Goal: Task Accomplishment & Management: Manage account settings

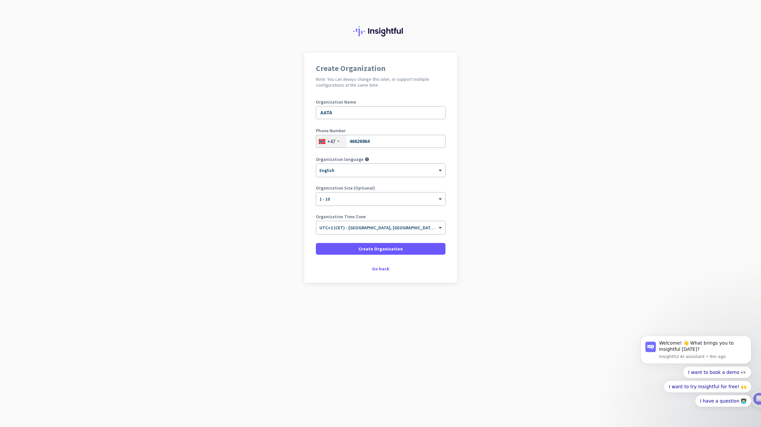
click at [419, 264] on div "Create Organization Note: You can always change this later, or support multiple…" at bounding box center [380, 168] width 153 height 230
click at [411, 251] on span at bounding box center [381, 249] width 130 height 16
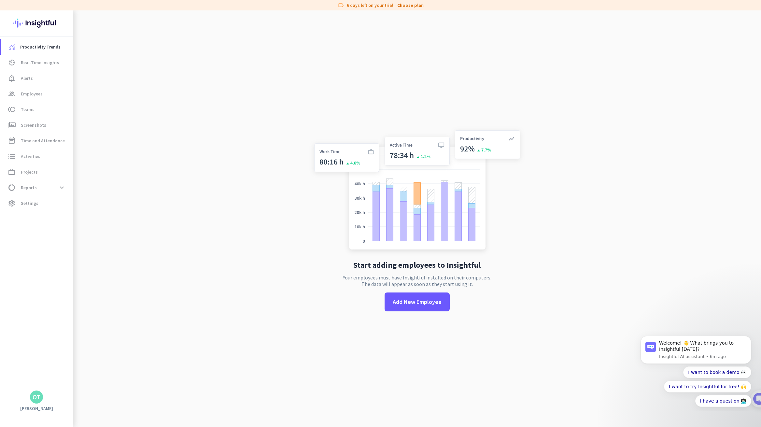
click at [305, 343] on app-no-employees "Start adding employees to Insightful Your employees must have Insightful instal…" at bounding box center [417, 223] width 688 height 427
click at [420, 306] on span at bounding box center [417, 302] width 65 height 16
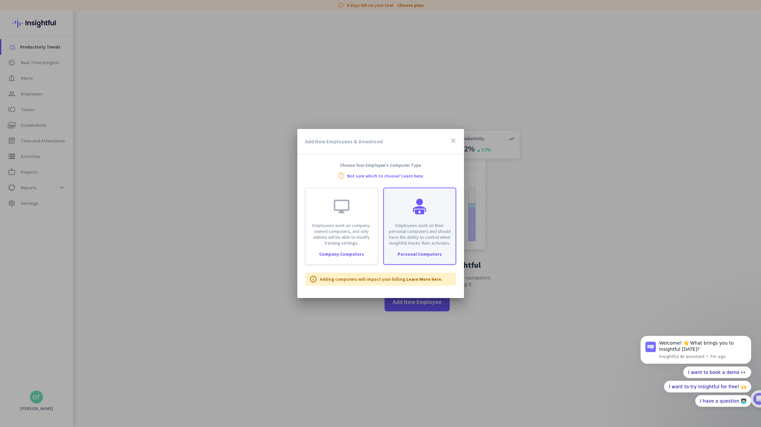
click at [432, 220] on div "Employees work on their personal computers and should have the ability to contr…" at bounding box center [420, 217] width 72 height 58
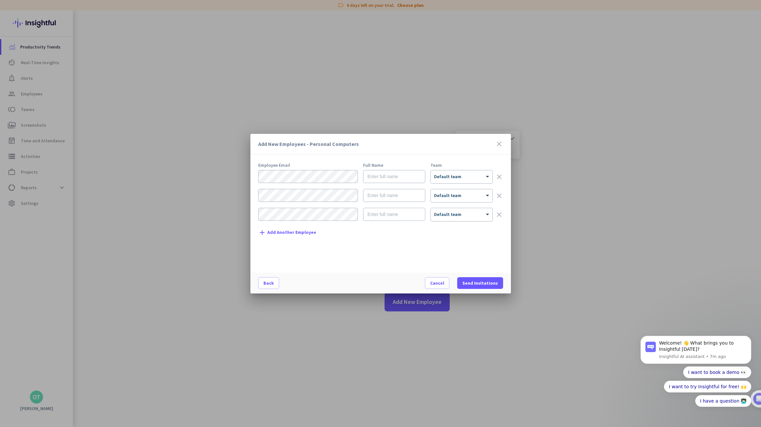
click at [501, 145] on icon "close" at bounding box center [500, 144] width 8 height 8
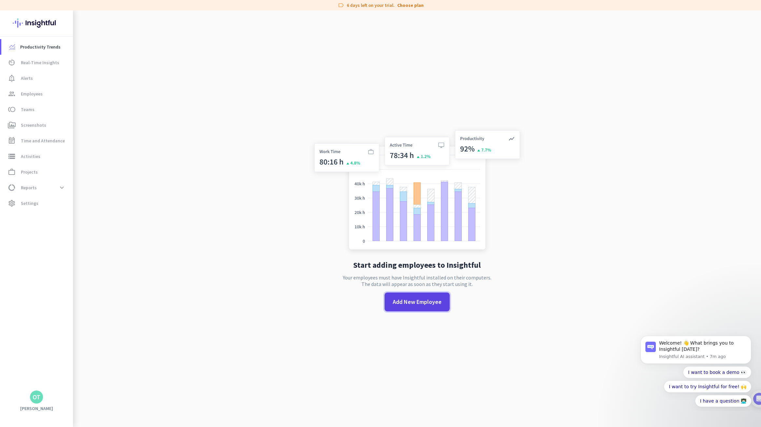
click at [419, 309] on span at bounding box center [417, 302] width 65 height 16
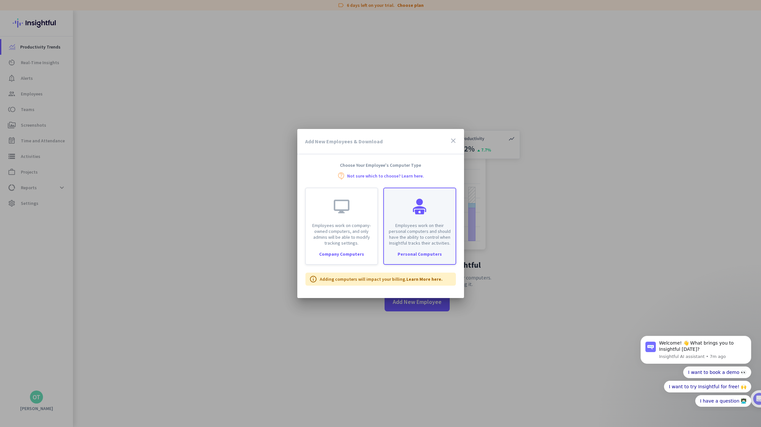
click at [425, 233] on p "Employees work on their personal computers and should have the ability to contr…" at bounding box center [420, 234] width 64 height 23
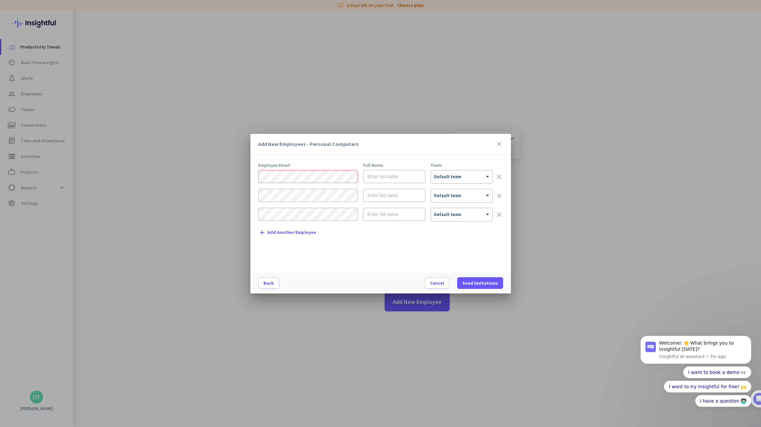
click at [502, 215] on icon "clear" at bounding box center [500, 215] width 8 height 8
click at [500, 196] on icon "clear" at bounding box center [500, 196] width 8 height 8
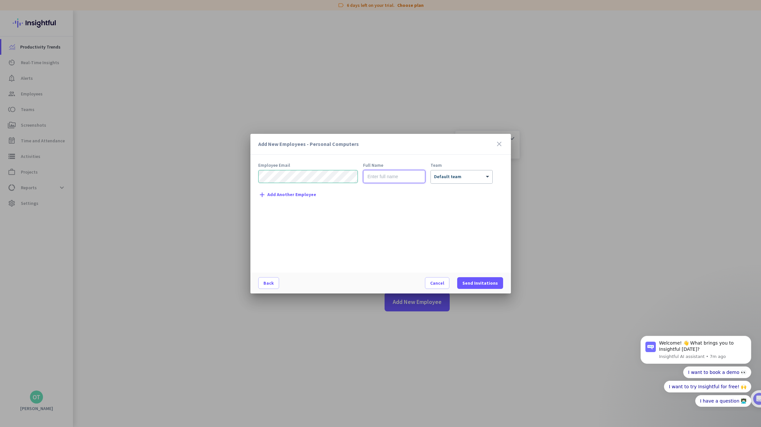
click at [390, 180] on input "text" at bounding box center [394, 176] width 62 height 13
type input "Mohkam Faiz"
click at [476, 181] on div "× Default team" at bounding box center [462, 176] width 62 height 13
click at [402, 218] on div "Employee Email Full Name Team Mohkam Faiz × Default team clear add Add Another …" at bounding box center [383, 214] width 250 height 103
click at [482, 281] on span "Send Invitations" at bounding box center [481, 283] width 36 height 7
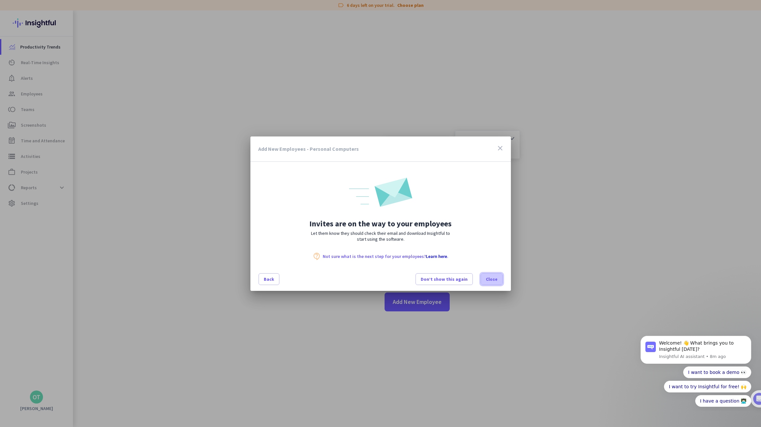
click at [493, 281] on span "Close" at bounding box center [492, 279] width 12 height 7
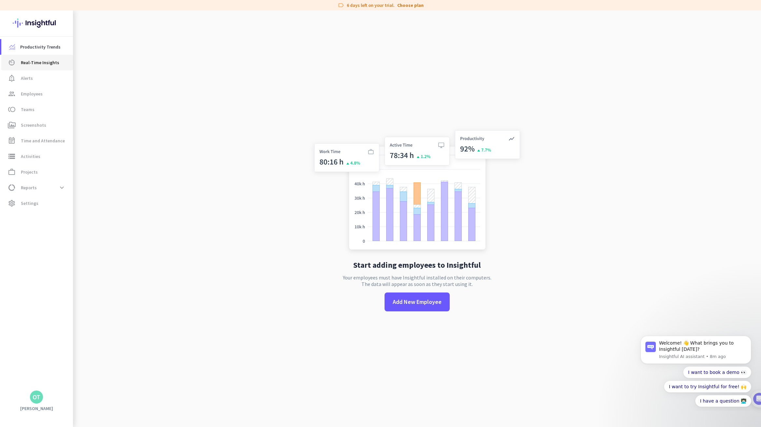
click at [44, 62] on span "Real-Time Insights" at bounding box center [40, 63] width 38 height 8
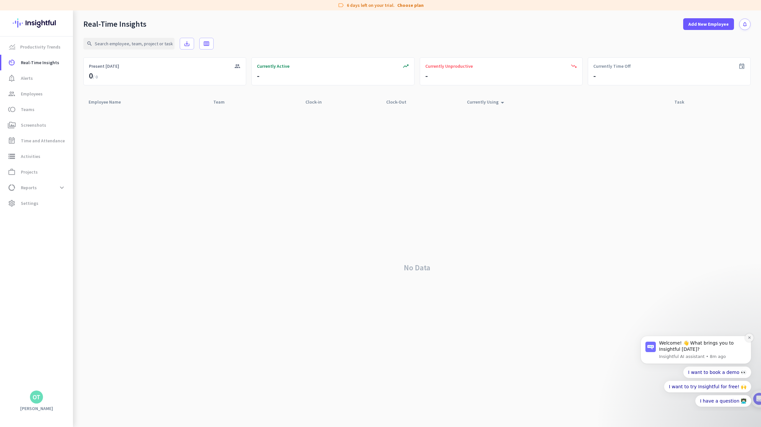
click at [750, 338] on icon "Dismiss notification" at bounding box center [749, 338] width 2 height 2
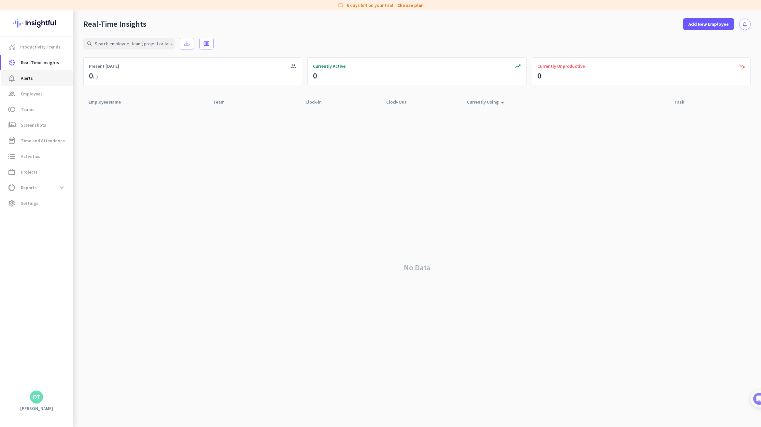
click at [45, 76] on span "notification_important Alerts" at bounding box center [37, 78] width 61 height 8
click at [43, 106] on span "toll Teams" at bounding box center [37, 110] width 61 height 8
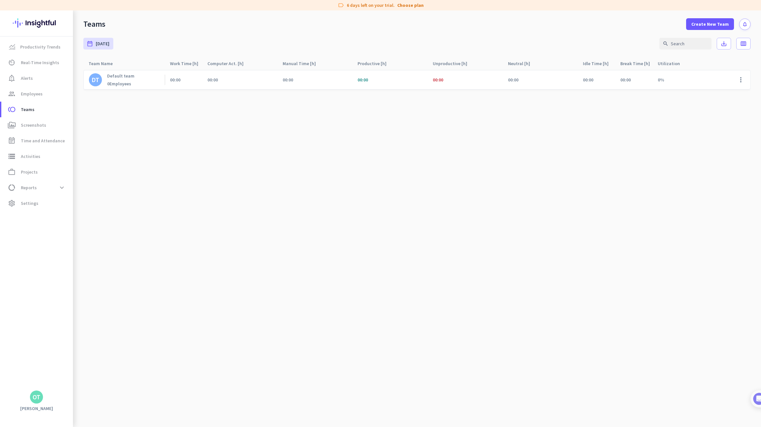
click at [123, 79] on div "Default team 0 Employees" at bounding box center [120, 80] width 27 height 14
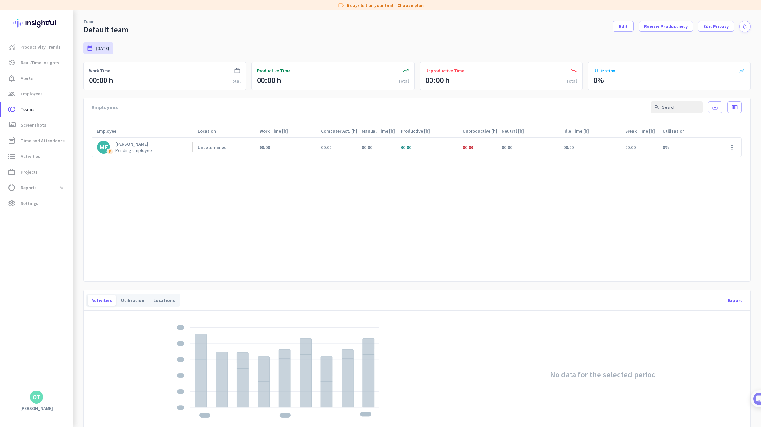
click at [678, 257] on cdk-virtual-scroll-viewport "MF P Mohkam Faiz Pending employee Undetermined 00:00 00:00 00:00 00:00 00:00 00…" at bounding box center [417, 206] width 651 height 139
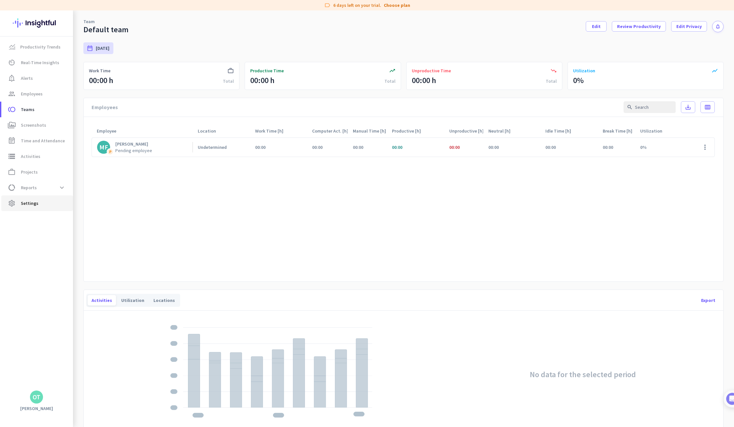
click at [31, 206] on span "Settings" at bounding box center [30, 203] width 18 height 8
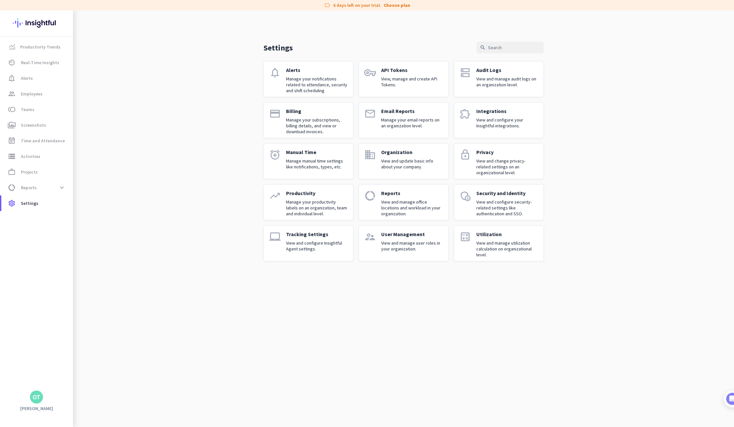
click at [324, 205] on p "Manage your productivity labels on an organization, team and individual level." at bounding box center [317, 208] width 62 height 18
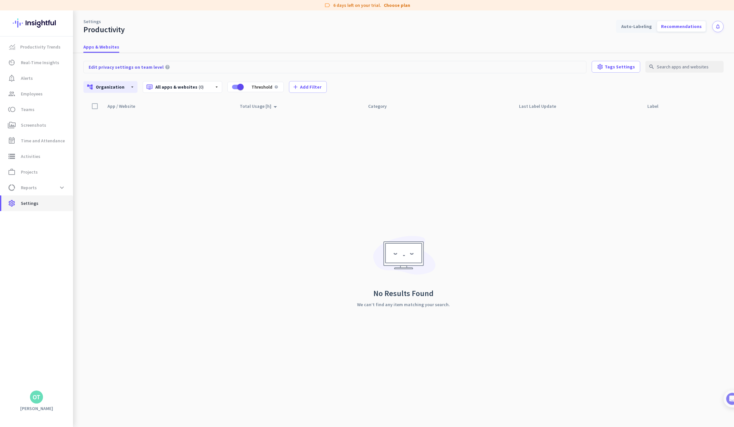
click at [34, 203] on span "Settings" at bounding box center [30, 203] width 18 height 8
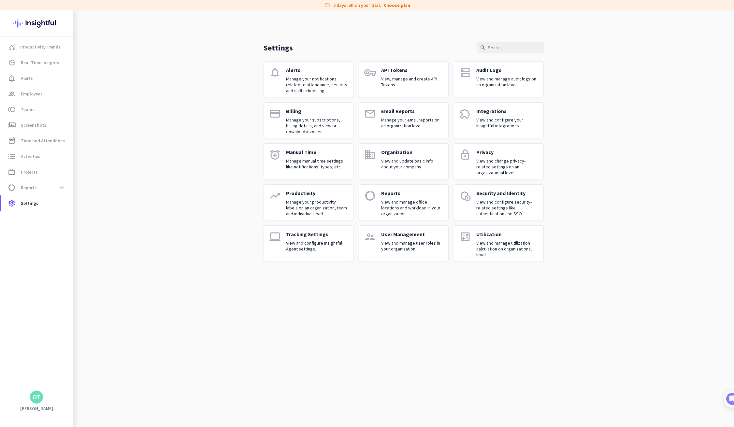
click at [533, 173] on p "View and change privacy-related settings on an organizational level." at bounding box center [507, 167] width 62 height 18
click at [40, 96] on span "Employees" at bounding box center [32, 94] width 22 height 8
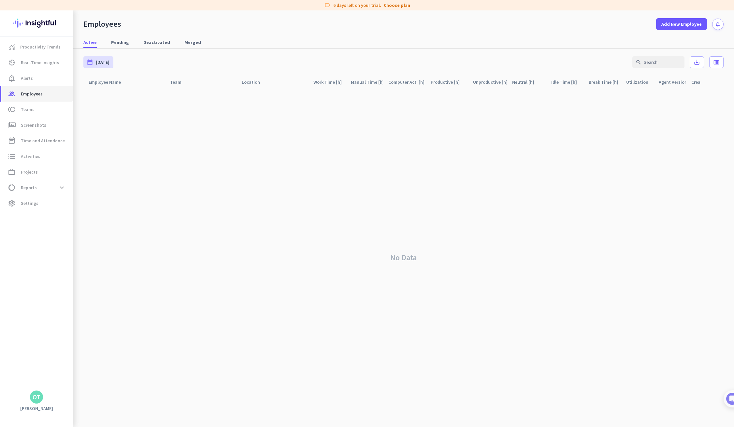
click at [40, 96] on span "Employees" at bounding box center [32, 94] width 22 height 8
click at [119, 48] on span "Pending" at bounding box center [120, 42] width 18 height 12
click at [96, 45] on link "Active" at bounding box center [89, 42] width 21 height 12
click at [65, 271] on div "Productivity Trends av_timer Real-Time Insights notification_important Alerts g…" at bounding box center [36, 213] width 73 height 354
click at [46, 160] on link "storage Activities" at bounding box center [37, 157] width 72 height 16
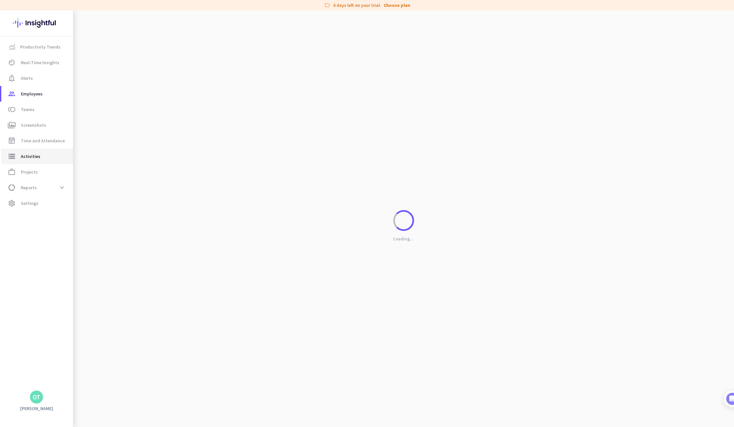
type input "Thu, Sep 11"
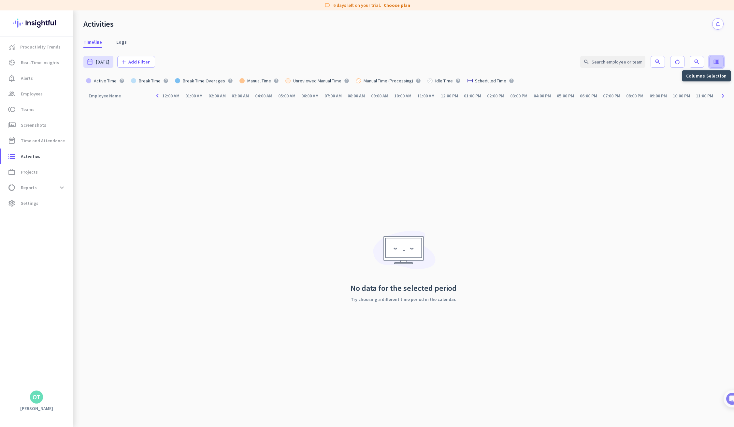
click at [716, 66] on span at bounding box center [717, 62] width 14 height 16
click at [681, 88] on span "Team" at bounding box center [697, 91] width 42 height 8
click at [680, 89] on span "Team" at bounding box center [697, 91] width 42 height 8
click at [675, 98] on mat-list-option "Active Time" at bounding box center [690, 102] width 65 height 12
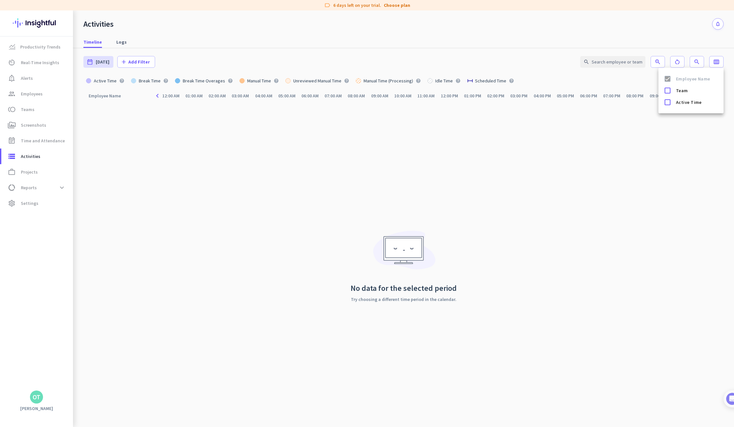
click at [378, 156] on div at bounding box center [367, 213] width 734 height 427
click at [124, 40] on span "Logs" at bounding box center [121, 42] width 10 height 7
type input "Thu, Sep 11 - Thu, Sep 11"
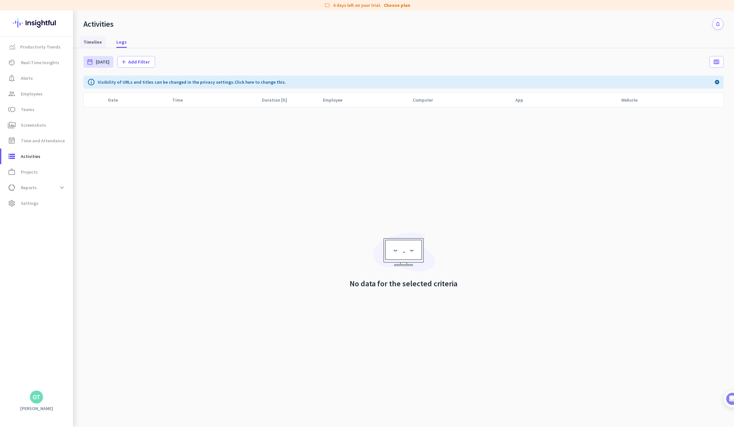
click at [93, 44] on span "Timeline" at bounding box center [92, 42] width 19 height 7
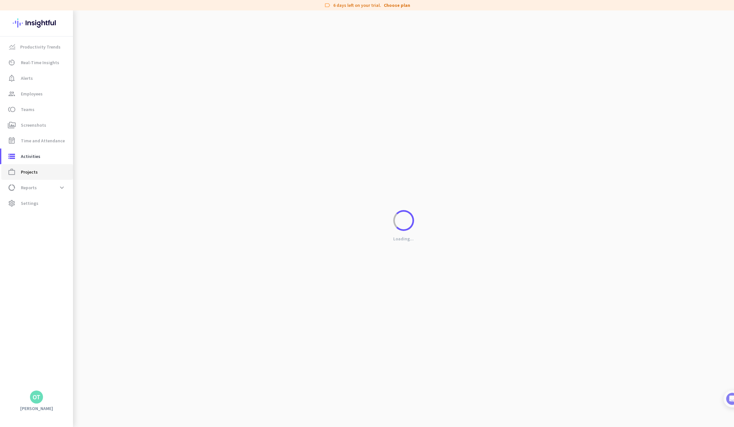
click at [24, 174] on span "Projects" at bounding box center [29, 172] width 17 height 8
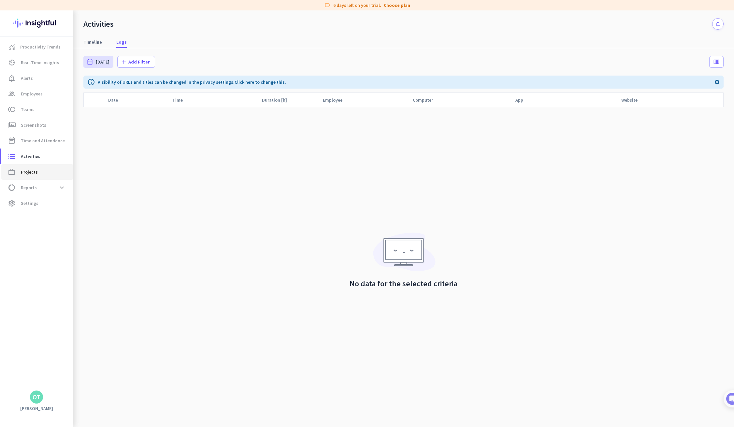
type input "Thu, Sep 11 - Thu, Sep 11"
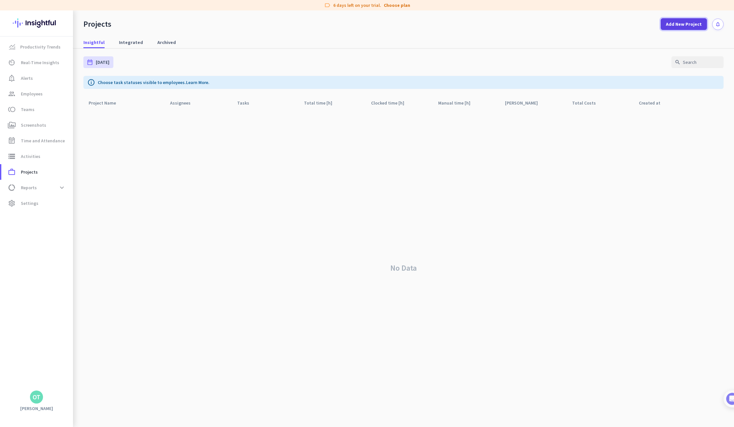
click at [693, 26] on span "Add New Project" at bounding box center [684, 24] width 36 height 7
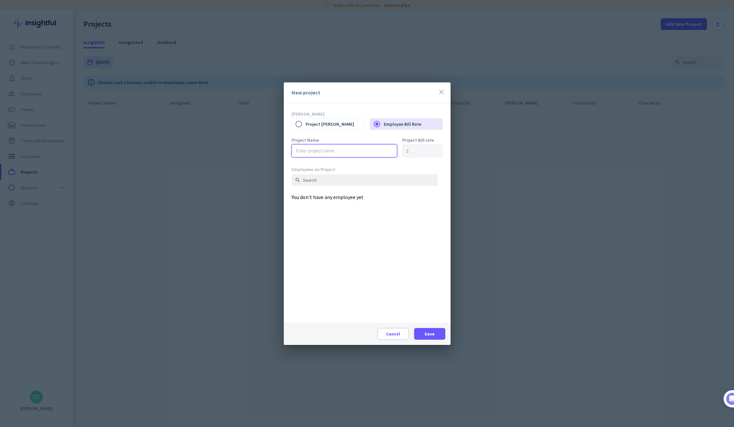
click at [349, 149] on input "text" at bounding box center [345, 150] width 106 height 13
click at [367, 192] on div "Employees on Project search You don't have any employee yet" at bounding box center [367, 244] width 151 height 156
click at [395, 335] on span "Cancel" at bounding box center [393, 334] width 14 height 7
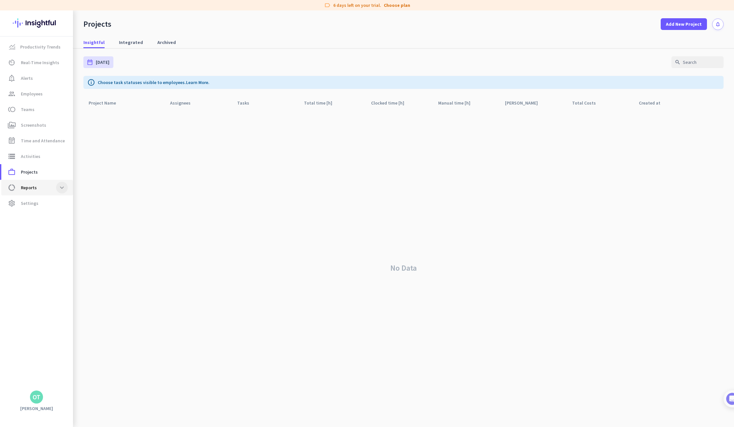
click at [58, 186] on span at bounding box center [62, 188] width 12 height 12
click at [27, 202] on span "Settings" at bounding box center [30, 203] width 18 height 8
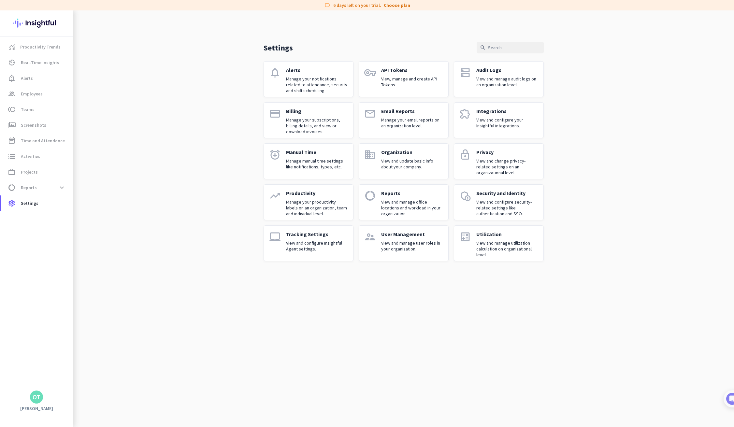
click at [40, 403] on app-letter-avatar "OT" at bounding box center [36, 397] width 13 height 13
click at [59, 224] on div at bounding box center [367, 213] width 734 height 427
